Goal: Task Accomplishment & Management: Complete application form

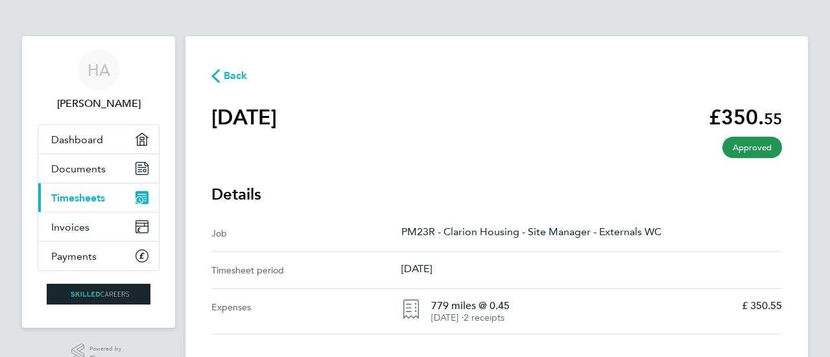
click at [93, 198] on span "Timesheets" at bounding box center [78, 198] width 54 height 12
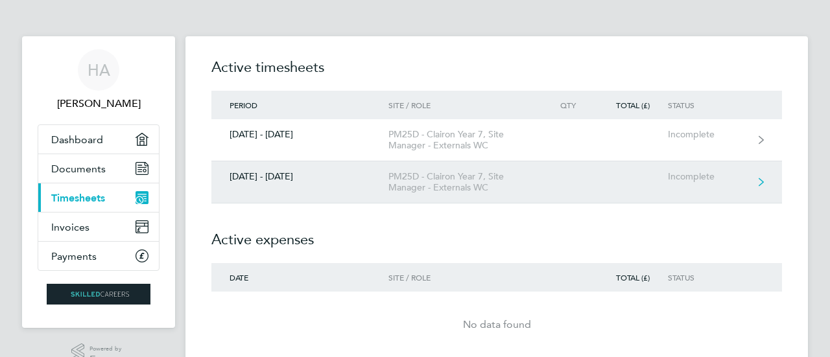
click at [375, 180] on div "[DATE] - [DATE]" at bounding box center [299, 176] width 177 height 11
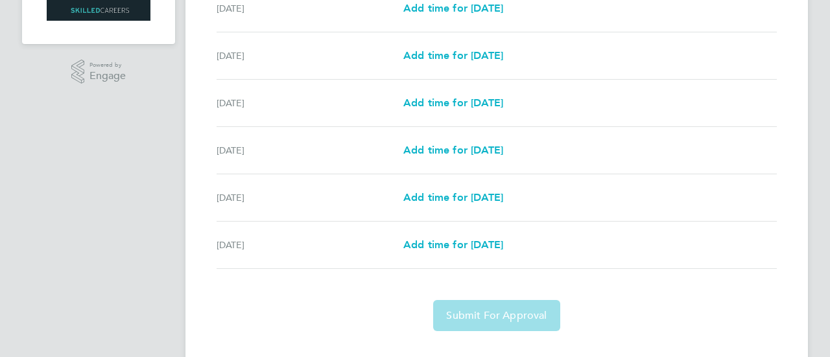
scroll to position [286, 0]
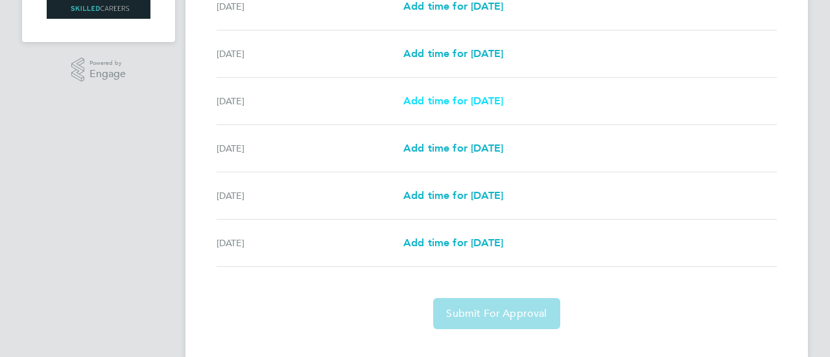
click at [443, 101] on span "Add time for [DATE]" at bounding box center [454, 101] width 100 height 12
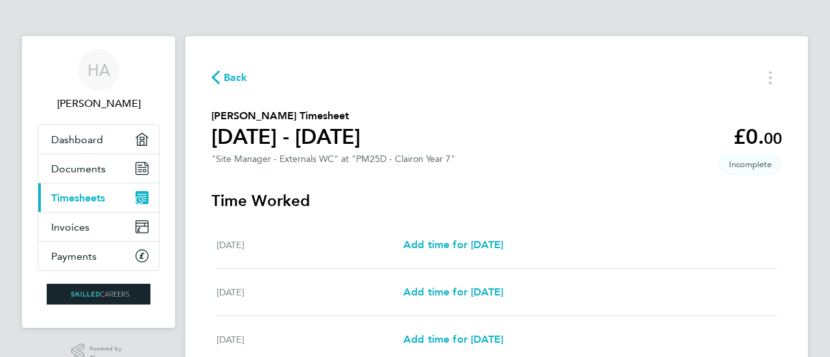
select select "30"
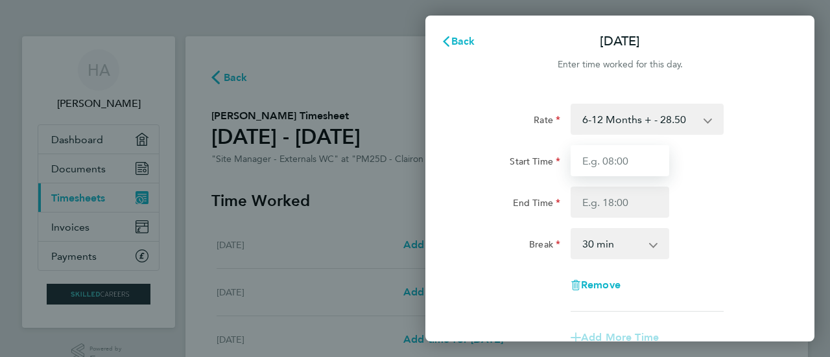
click at [620, 167] on input "Start Time" at bounding box center [620, 160] width 99 height 31
type input "08:00"
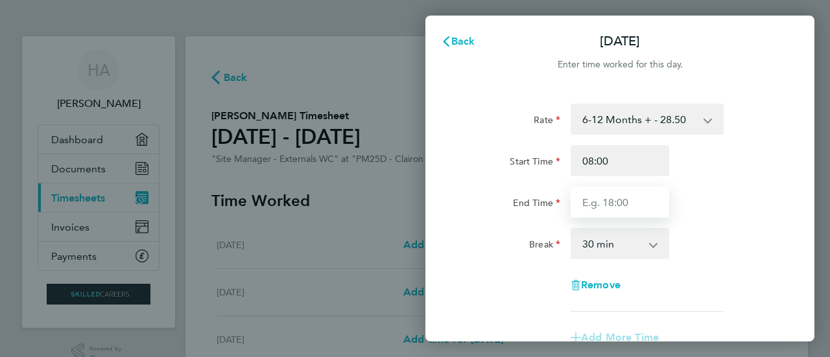
click at [625, 203] on input "End Time" at bounding box center [620, 202] width 99 height 31
type input "17:00"
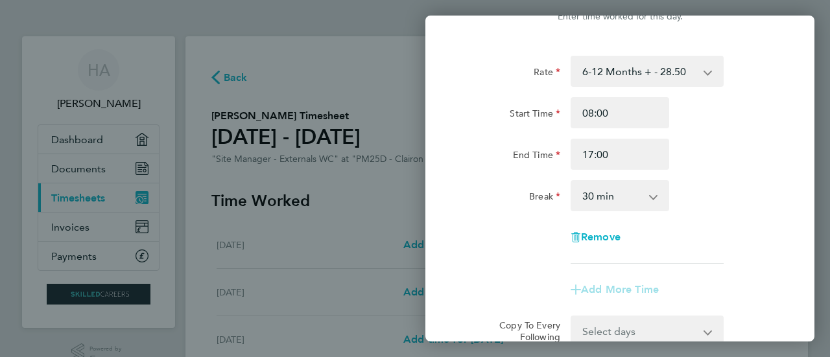
scroll to position [71, 0]
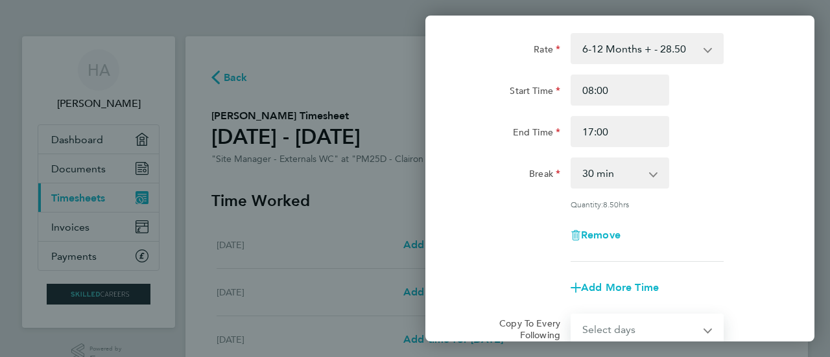
click at [634, 333] on select "Select days Day [DATE] [DATE] [DATE]" at bounding box center [640, 329] width 136 height 29
select select "DAY"
click at [572, 315] on select "Select days Day [DATE] [DATE] [DATE]" at bounding box center [640, 329] width 136 height 29
select select "[DATE]"
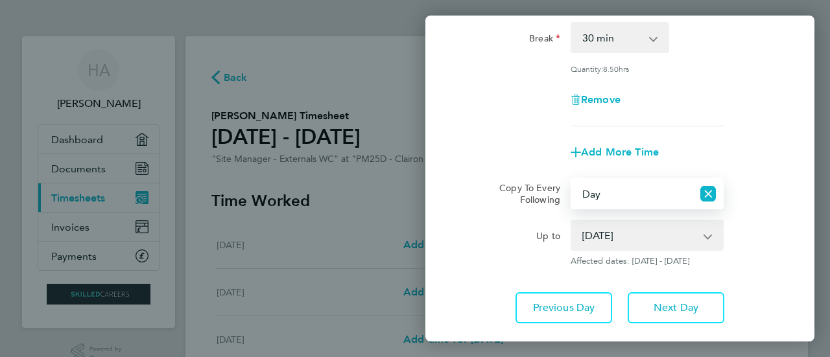
scroll to position [285, 0]
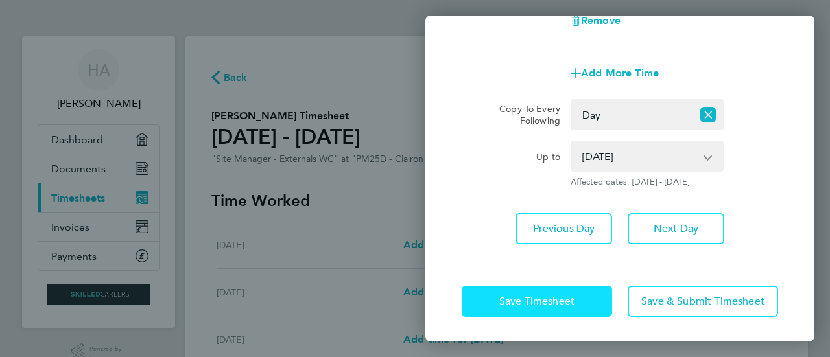
click at [573, 295] on span "Save Timesheet" at bounding box center [537, 301] width 75 height 13
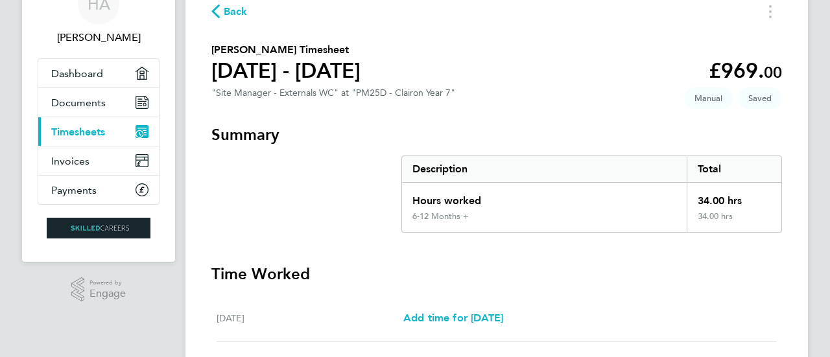
scroll to position [67, 0]
click at [78, 132] on span "Timesheets" at bounding box center [78, 131] width 54 height 12
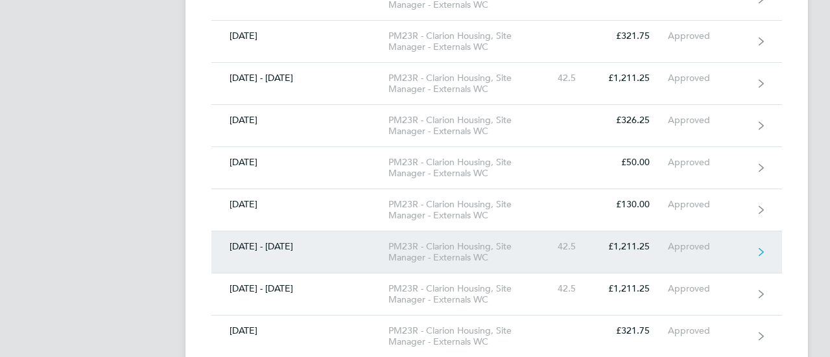
scroll to position [2229, 0]
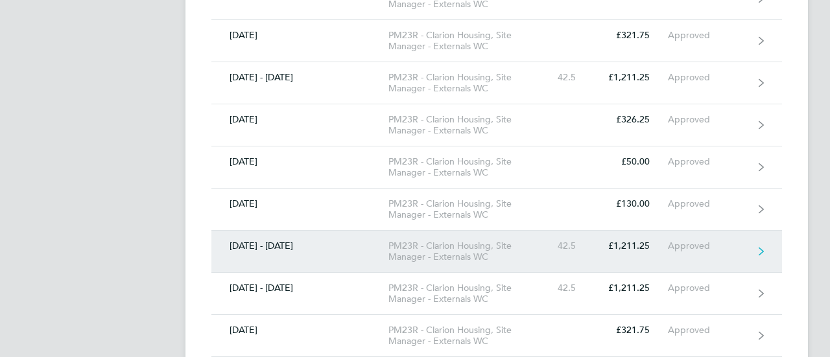
click at [325, 245] on link "[DATE] - [DATE] PM23R - Clarion Housing, Site Manager - Externals WC 42.5 £1,21…" at bounding box center [496, 252] width 571 height 42
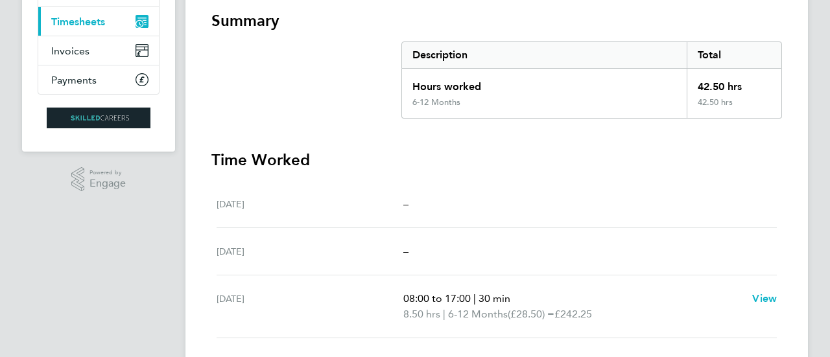
scroll to position [154, 0]
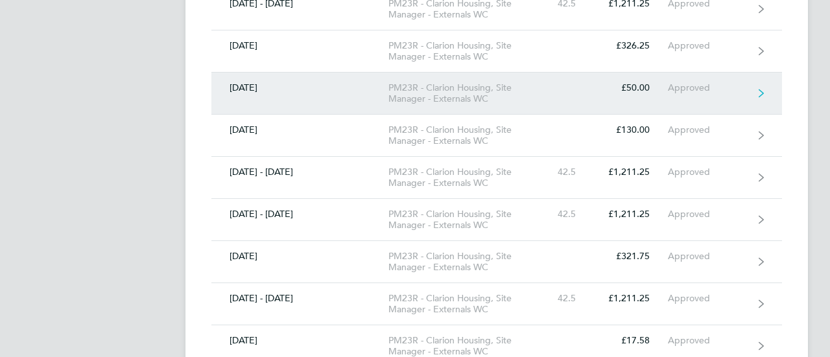
scroll to position [2306, 0]
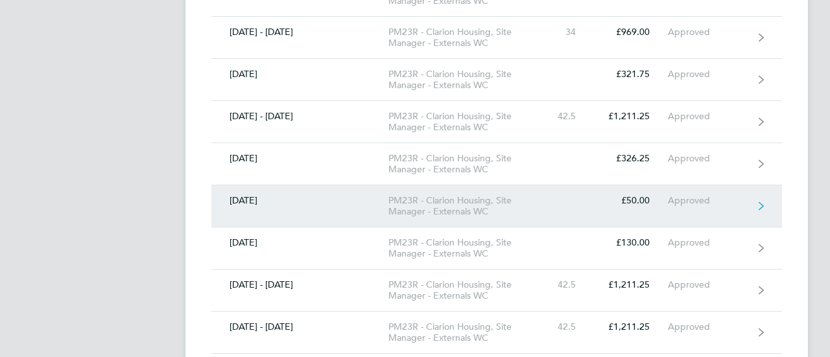
scroll to position [2191, 0]
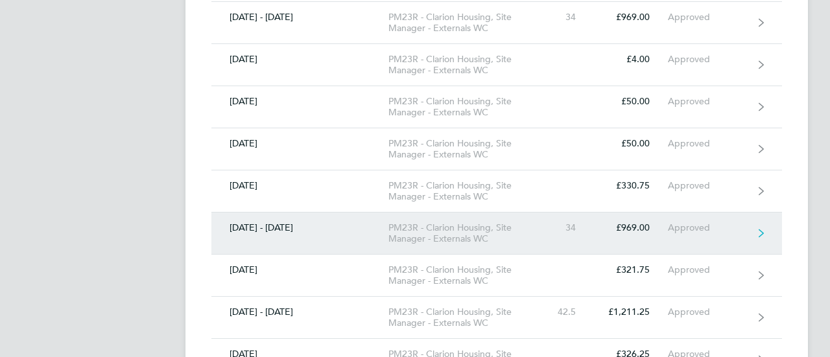
scroll to position [1995, 0]
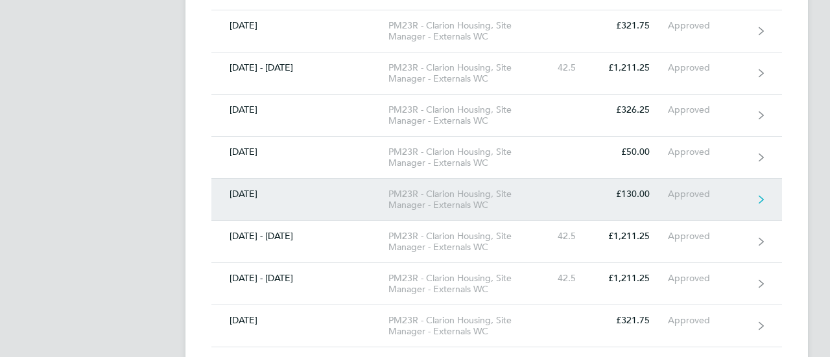
scroll to position [2238, 0]
